Goal: Navigation & Orientation: Find specific page/section

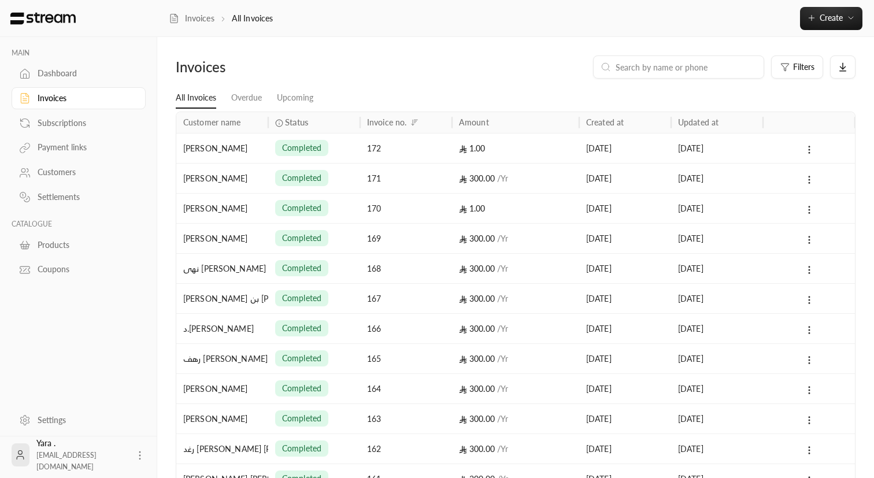
click at [63, 77] on div "Dashboard" at bounding box center [85, 74] width 94 height 12
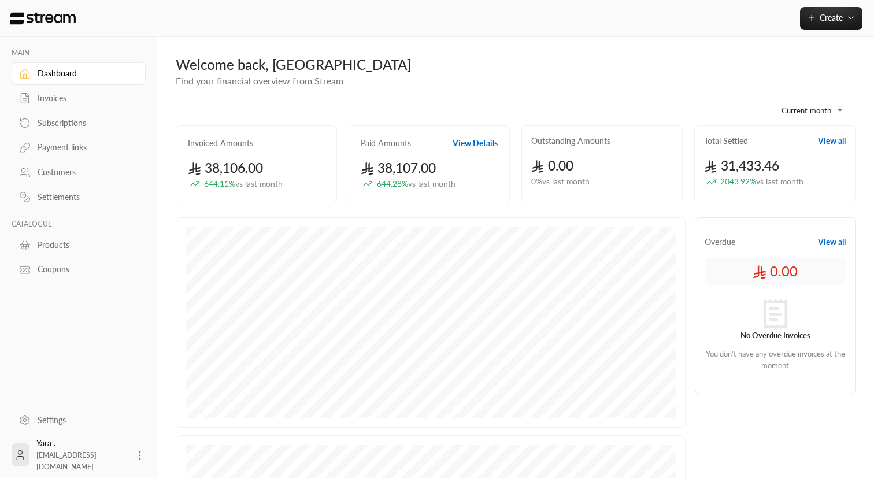
click at [55, 136] on div "Payment links" at bounding box center [79, 146] width 134 height 25
click at [54, 148] on div "Payment links" at bounding box center [85, 148] width 94 height 12
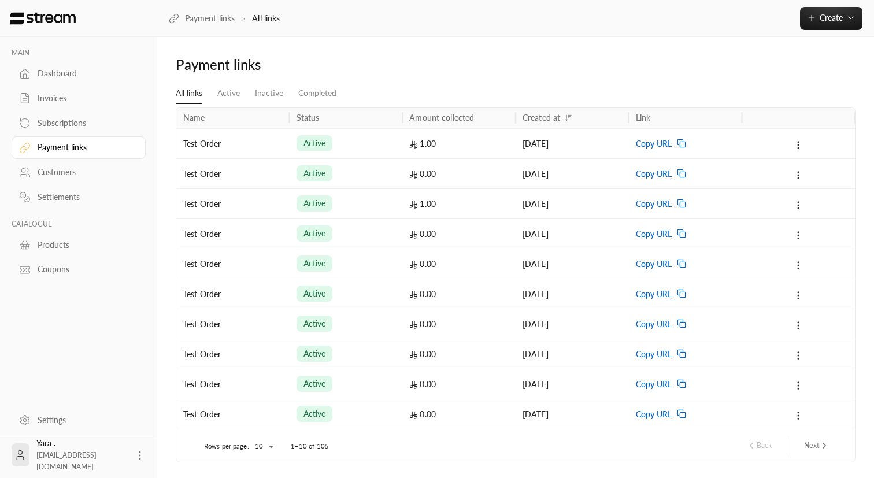
click at [64, 176] on div "Customers" at bounding box center [85, 172] width 94 height 12
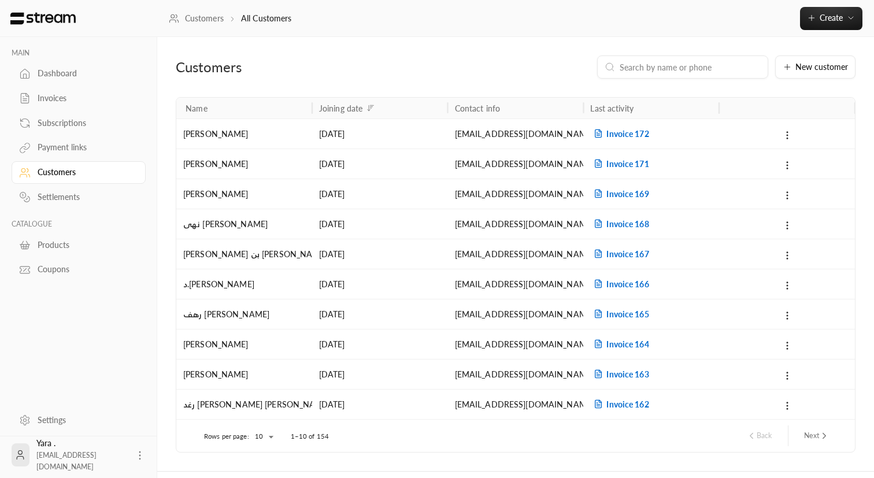
scroll to position [28, 0]
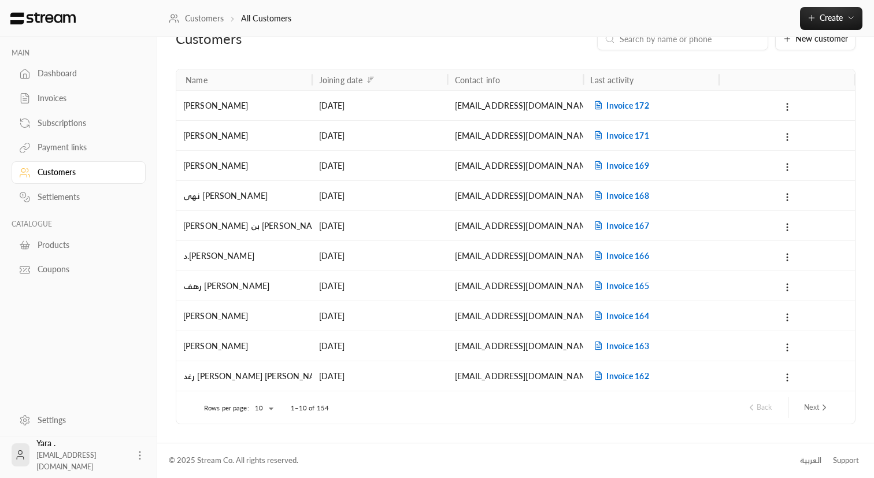
click at [51, 413] on link "Settings" at bounding box center [79, 420] width 134 height 23
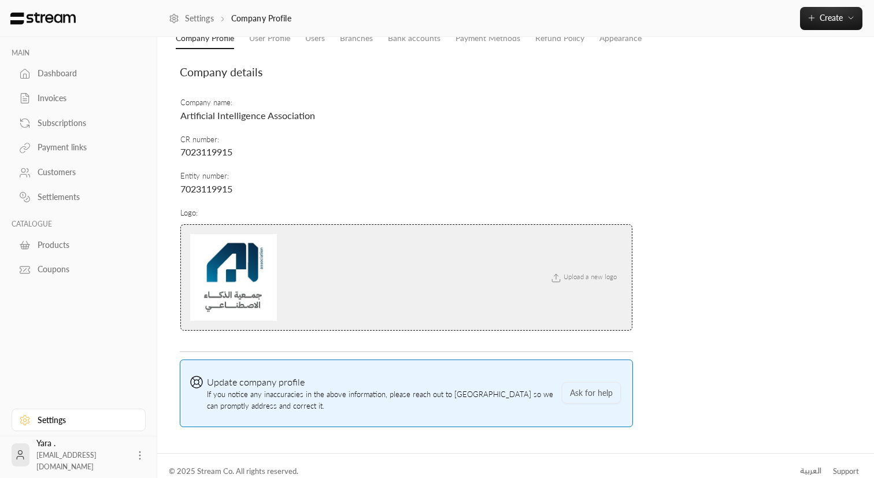
scroll to position [65, 0]
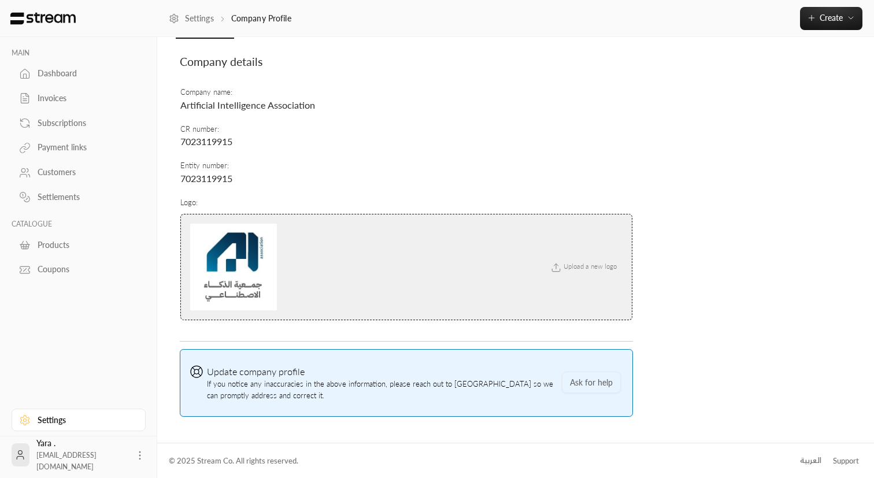
click at [74, 448] on div "Yara . [EMAIL_ADDRESS][DOMAIN_NAME]" at bounding box center [81, 454] width 91 height 35
click at [64, 455] on div "Yara . [EMAIL_ADDRESS][DOMAIN_NAME]" at bounding box center [81, 454] width 91 height 35
click at [42, 457] on div "Yara . [EMAIL_ADDRESS][DOMAIN_NAME]" at bounding box center [79, 454] width 134 height 37
click at [29, 454] on icon at bounding box center [21, 454] width 18 height 23
click at [144, 456] on div "Yara . [EMAIL_ADDRESS][DOMAIN_NAME]" at bounding box center [79, 454] width 134 height 37
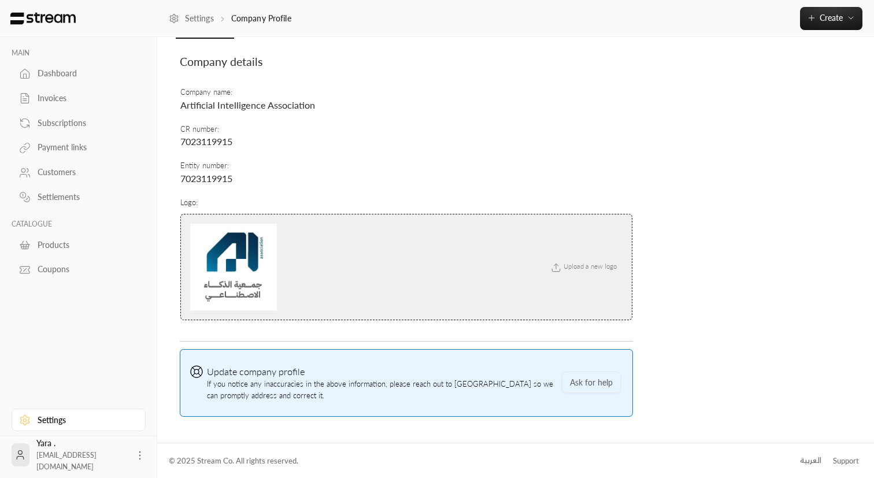
click at [138, 456] on icon at bounding box center [140, 456] width 12 height 12
click at [485, 187] on div at bounding box center [437, 239] width 874 height 478
click at [61, 77] on div "Dashboard" at bounding box center [85, 74] width 94 height 12
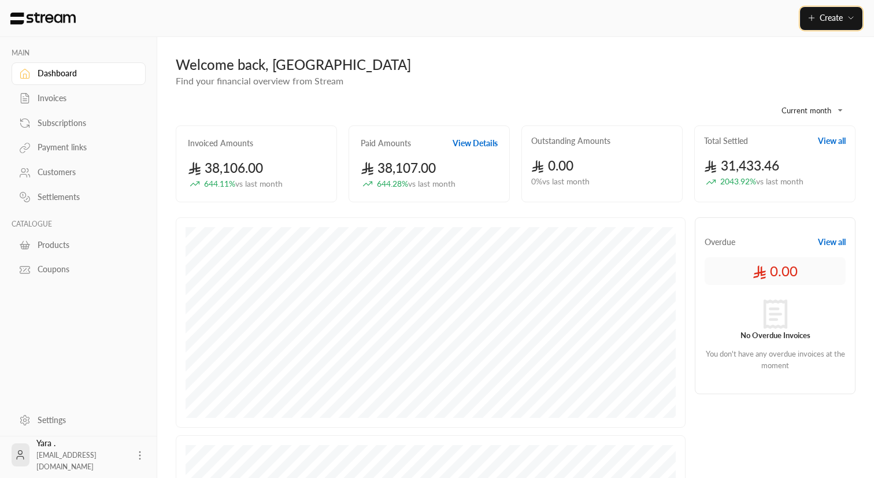
click at [851, 22] on icon "button" at bounding box center [850, 17] width 9 height 9
